Goal: Find specific fact: Find specific page/section

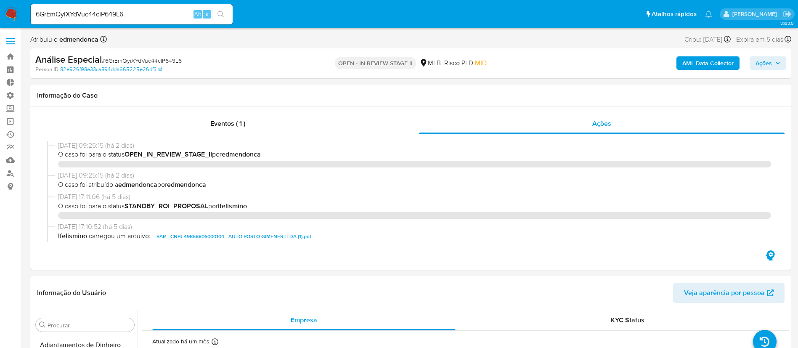
select select "10"
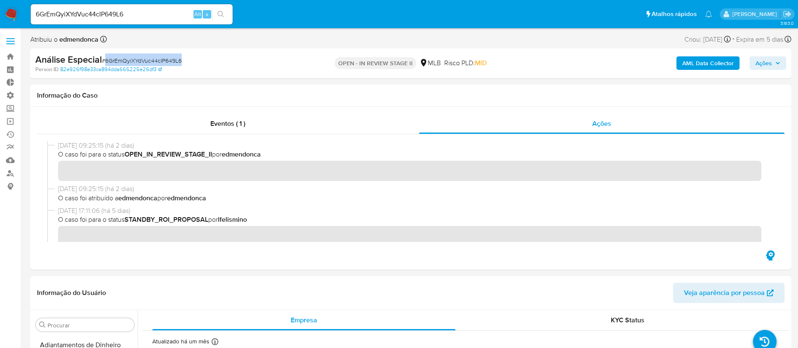
scroll to position [456, 0]
drag, startPoint x: 132, startPoint y: 13, endPoint x: 4, endPoint y: -14, distance: 131.1
paste input "tQdzRzqDr5vpqbpw6wy0ycj4"
type input "tQdzRzqDr5vpqbpw6wy0ycj4"
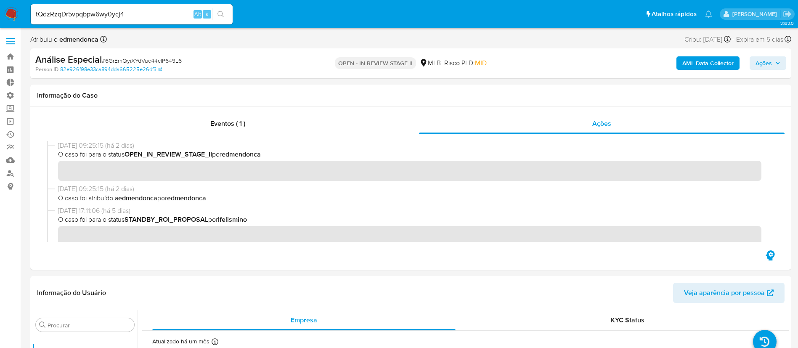
click at [220, 14] on icon "search-icon" at bounding box center [220, 14] width 7 height 7
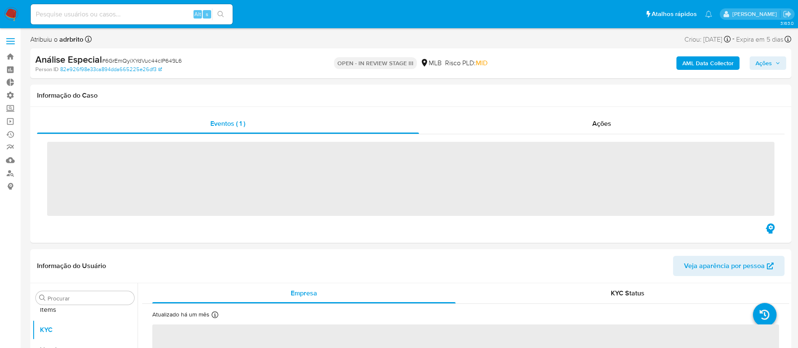
scroll to position [456, 0]
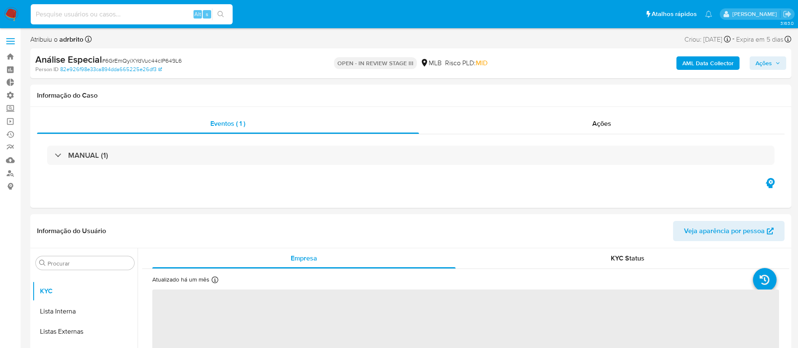
click at [120, 17] on input at bounding box center [132, 14] width 202 height 11
select select "10"
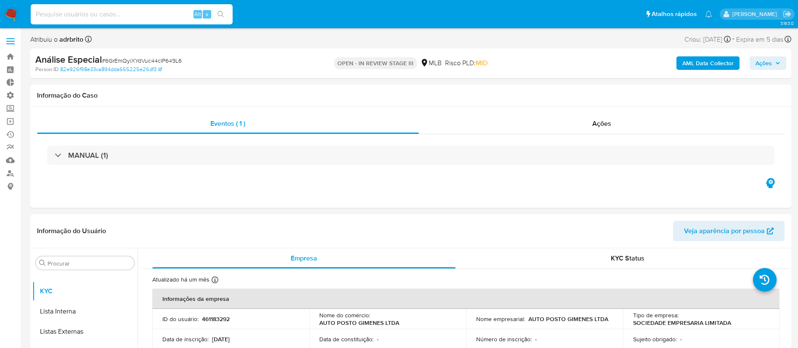
paste input "tQdzRzqDr5vpqbpw6wy0ycj4"
type input "tQdzRzqDr5vpqbpw6wy0ycj4"
click at [220, 17] on icon "search-icon" at bounding box center [220, 14] width 7 height 7
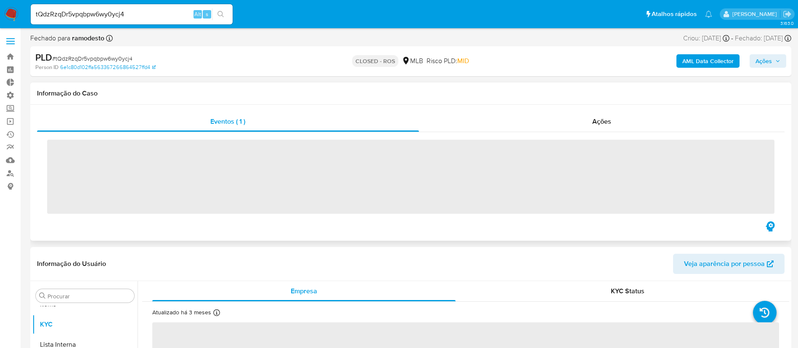
scroll to position [456, 0]
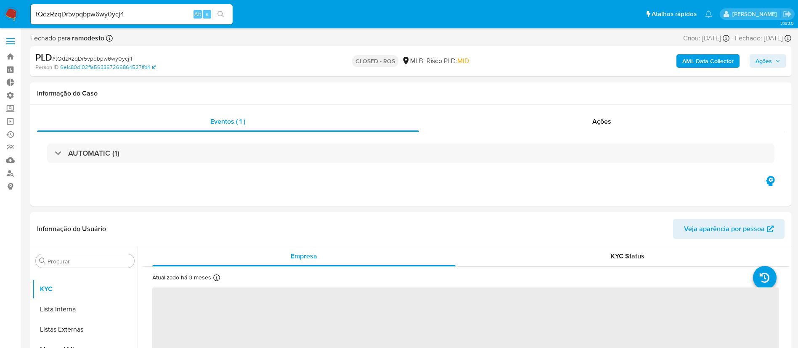
select select "10"
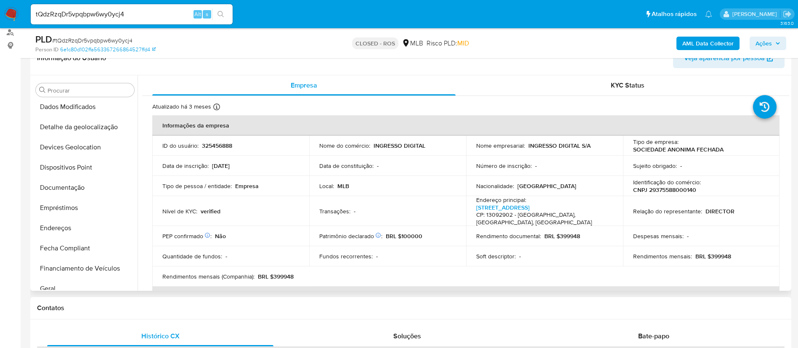
scroll to position [116, 0]
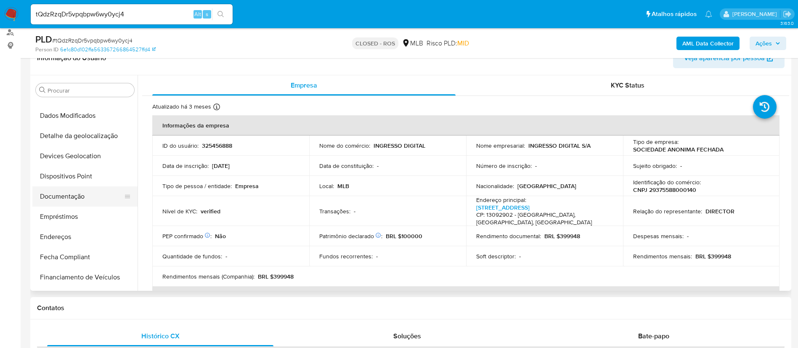
click at [69, 202] on button "Documentação" at bounding box center [81, 196] width 98 height 20
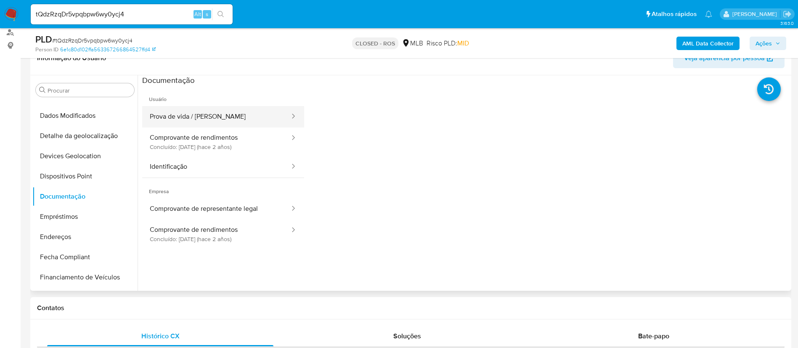
click at [237, 118] on button "Prova de vida / [PERSON_NAME]" at bounding box center [216, 116] width 148 height 21
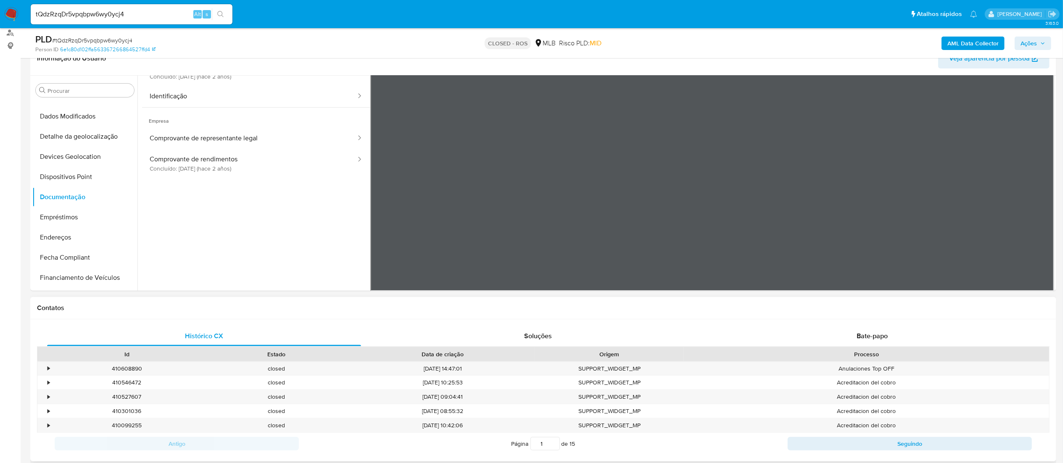
scroll to position [71, 0]
click at [244, 93] on button "Identificação" at bounding box center [249, 96] width 215 height 21
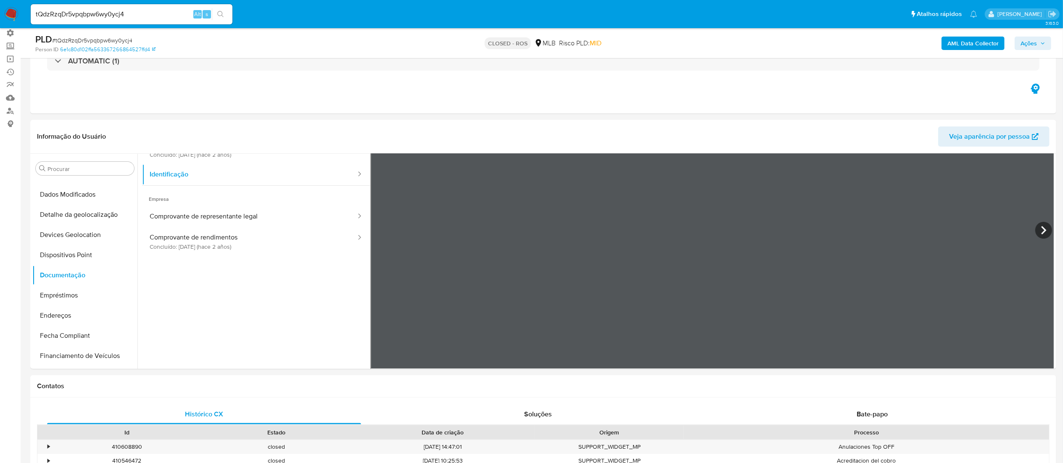
scroll to position [82, 0]
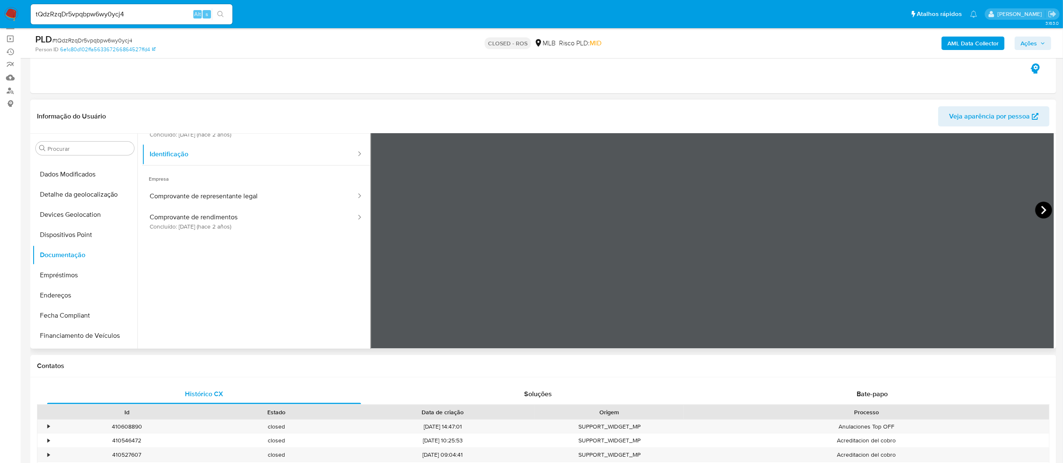
click at [807, 214] on icon at bounding box center [1043, 210] width 17 height 17
click at [81, 297] on button "Endereços" at bounding box center [81, 295] width 98 height 20
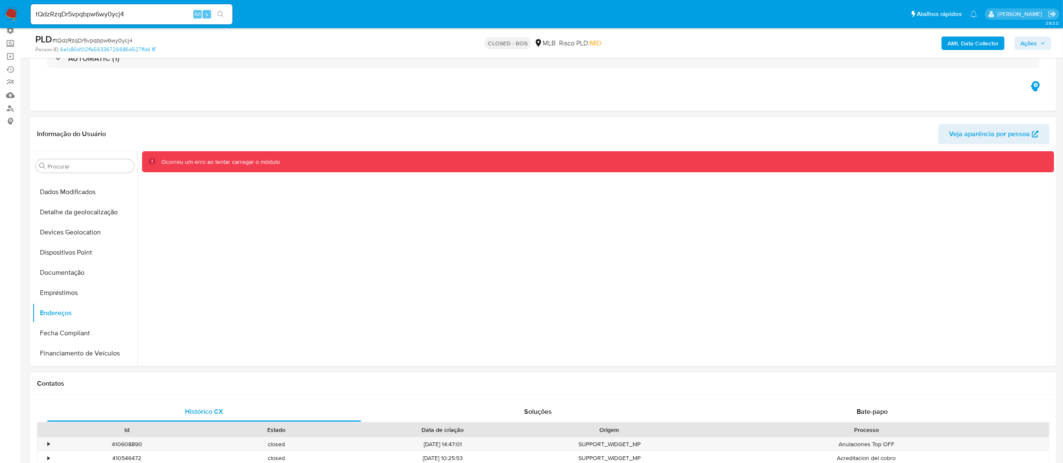
scroll to position [0, 0]
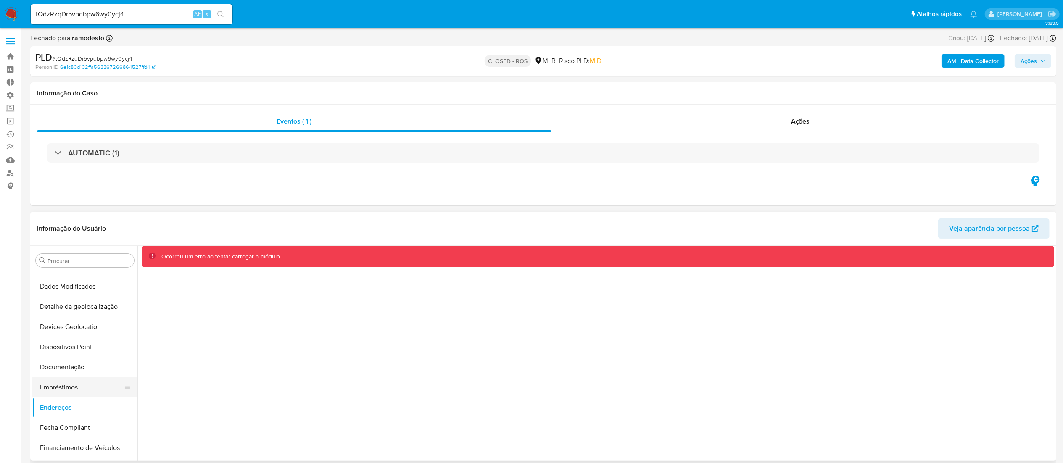
click at [70, 347] on button "Empréstimos" at bounding box center [81, 388] width 98 height 20
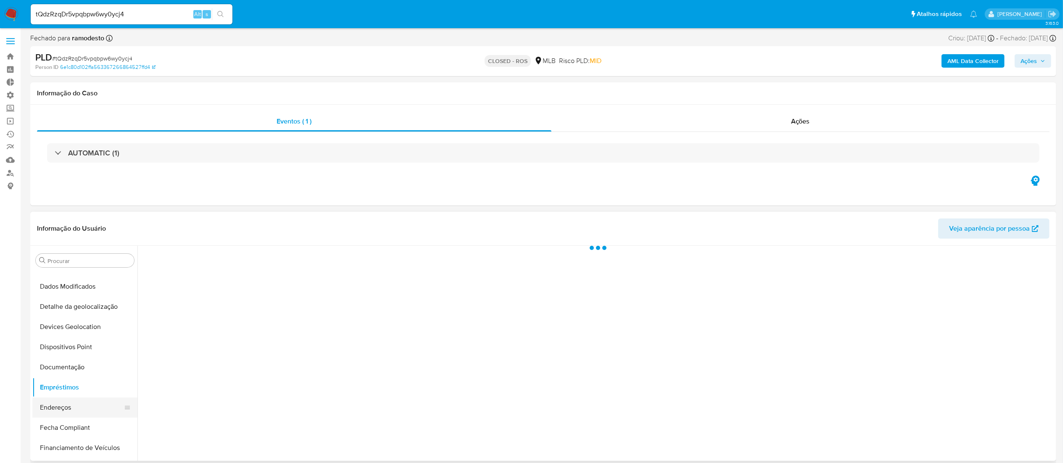
click at [66, 347] on button "Endereços" at bounding box center [81, 408] width 98 height 20
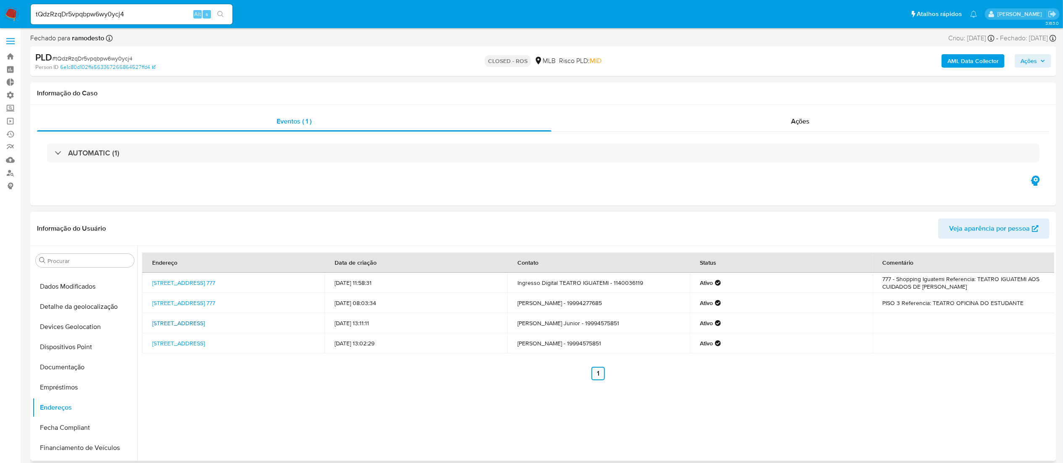
click at [205, 323] on link "[STREET_ADDRESS]" at bounding box center [178, 323] width 53 height 8
drag, startPoint x: 150, startPoint y: 322, endPoint x: 310, endPoint y: 322, distance: 160.6
click at [310, 322] on td "[STREET_ADDRESS]" at bounding box center [233, 323] width 182 height 20
copy link "[STREET_ADDRESS]"
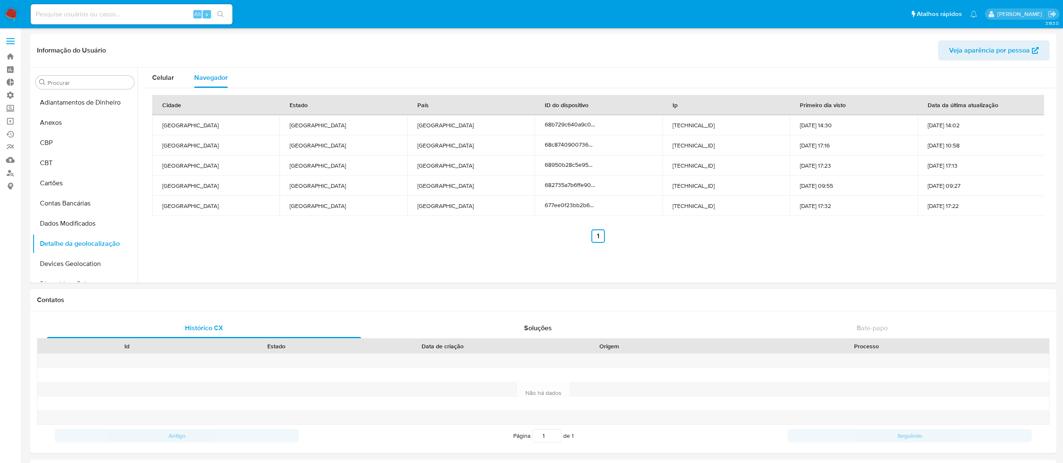
select select "10"
